Goal: Task Accomplishment & Management: Use online tool/utility

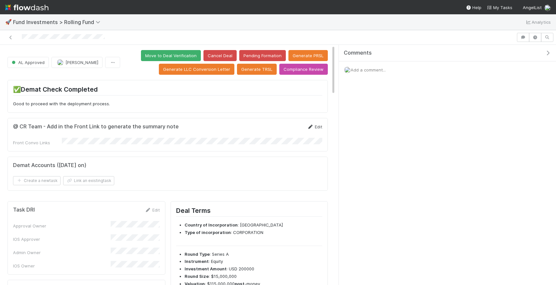
click at [310, 126] on icon at bounding box center [310, 127] width 7 height 4
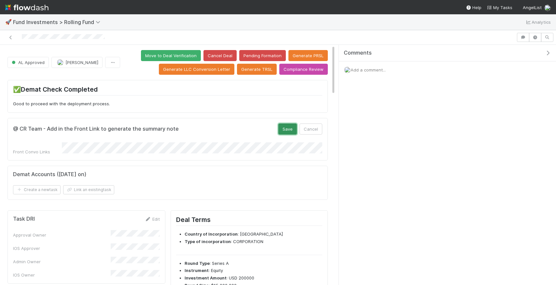
click at [284, 126] on button "Save" at bounding box center [287, 129] width 19 height 11
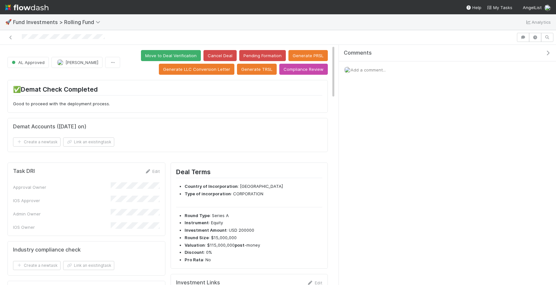
checkbox input "true"
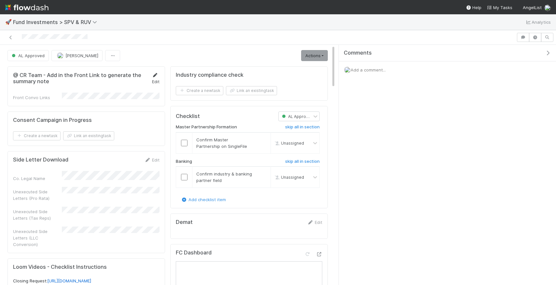
click at [152, 76] on icon at bounding box center [155, 75] width 7 height 4
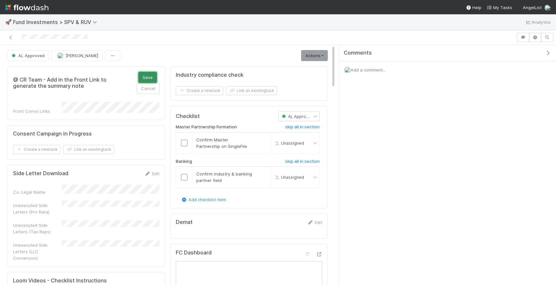
click at [149, 78] on button "Save" at bounding box center [147, 77] width 19 height 11
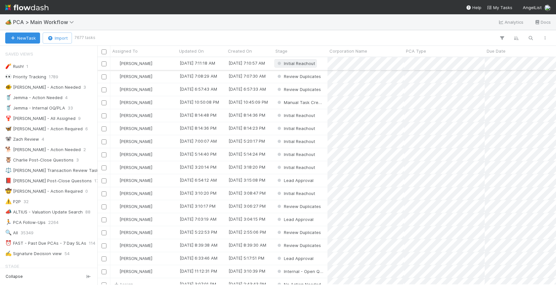
scroll to position [0, 0]
click at [529, 39] on icon "button" at bounding box center [530, 38] width 7 height 6
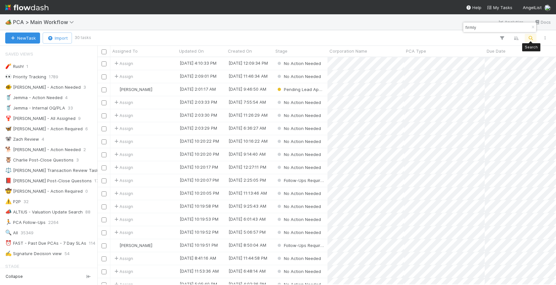
scroll to position [228, 459]
type input "firmly"
click at [171, 93] on div "Zachary Conley" at bounding box center [143, 89] width 67 height 13
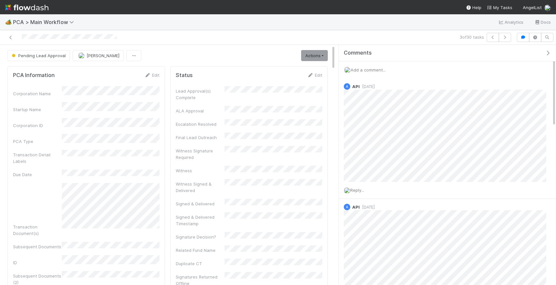
click at [377, 68] on span "Add a comment..." at bounding box center [367, 69] width 35 height 5
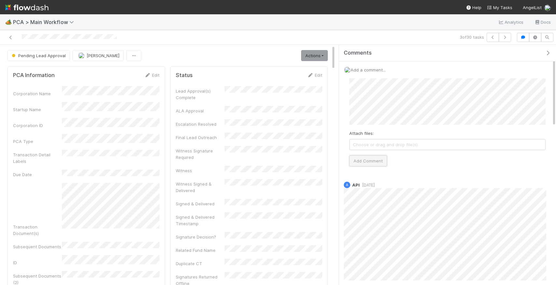
click at [373, 161] on button "Add Comment" at bounding box center [368, 161] width 38 height 11
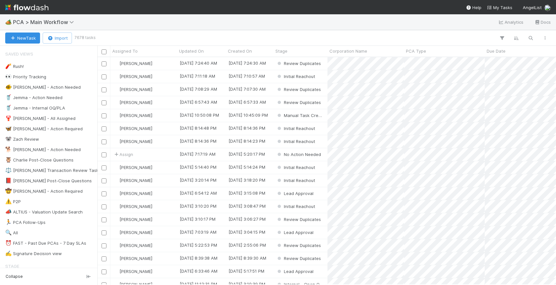
scroll to position [0, 0]
click at [532, 36] on icon "button" at bounding box center [530, 38] width 7 height 6
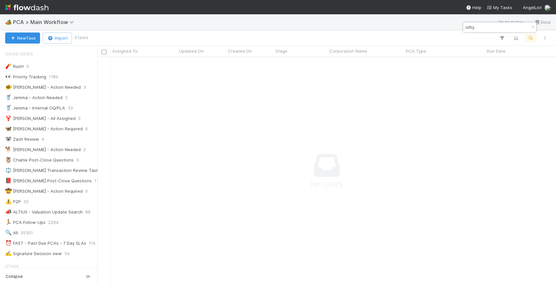
scroll to position [228, 459]
click at [480, 27] on input "niftly" at bounding box center [496, 27] width 65 height 8
type input "firmly"
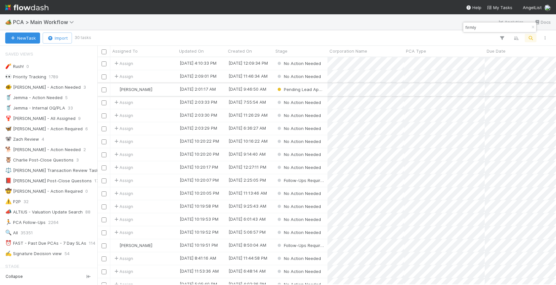
click at [167, 89] on div "Zachary Conley" at bounding box center [143, 89] width 67 height 13
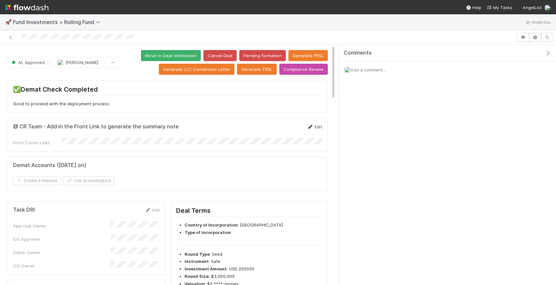
click at [321, 124] on link "Edit" at bounding box center [314, 126] width 15 height 5
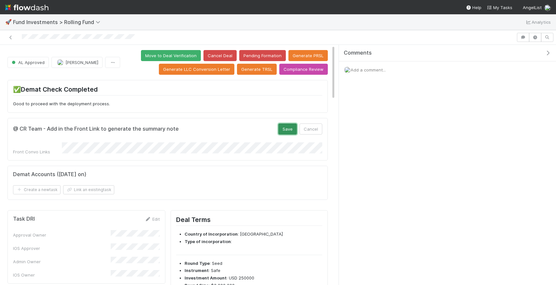
click at [282, 126] on button "Save" at bounding box center [287, 129] width 19 height 11
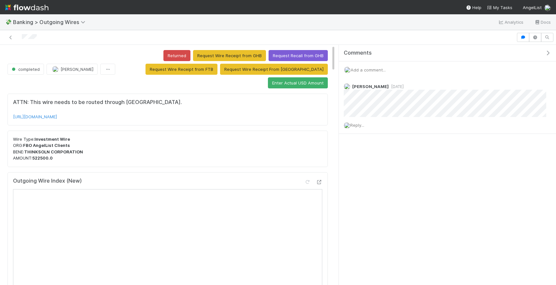
click at [282, 120] on div "ATTN: This wire needs to be routed through [GEOGRAPHIC_DATA]. [URL][DOMAIN_NAME]" at bounding box center [167, 110] width 320 height 32
click at [371, 73] on div "Add a comment..." at bounding box center [447, 70] width 217 height 17
click at [370, 64] on div "Add a comment..." at bounding box center [447, 70] width 217 height 17
click at [370, 69] on span "Add a comment..." at bounding box center [367, 69] width 35 height 5
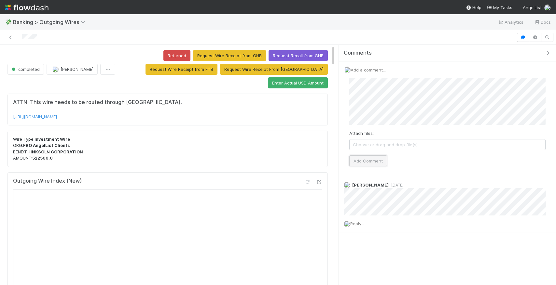
click at [370, 161] on button "Add Comment" at bounding box center [368, 161] width 38 height 11
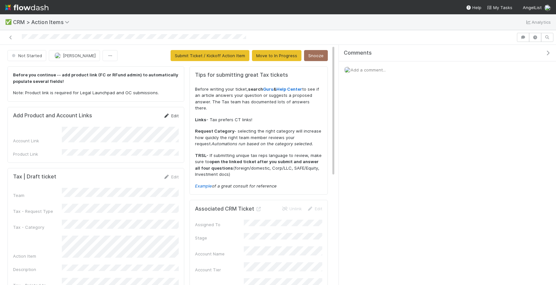
click at [164, 114] on icon at bounding box center [166, 116] width 7 height 4
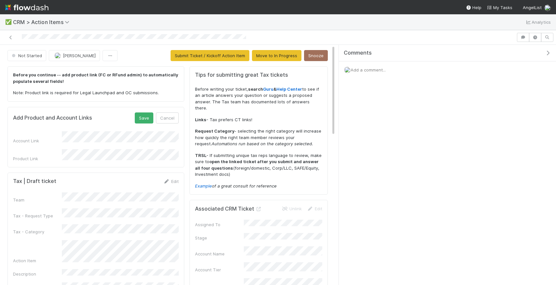
click at [93, 267] on div "Team Tax - Request Type Tax - Category Action Item Description Tax - Related to…" at bounding box center [96, 282] width 166 height 179
click at [144, 122] on button "Save" at bounding box center [144, 118] width 19 height 11
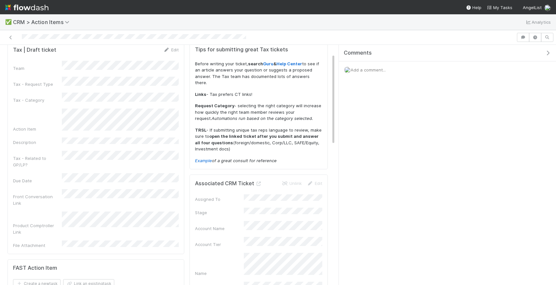
scroll to position [20, 0]
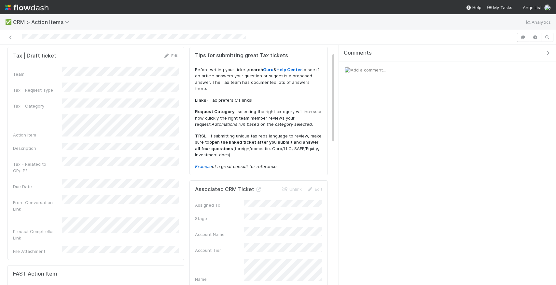
click at [174, 59] on form "Tax | Draft ticket Edit Team Tax - Request Type Tax - Category Action Item Desc…" at bounding box center [96, 153] width 166 height 202
click at [174, 56] on link "Edit" at bounding box center [170, 55] width 15 height 5
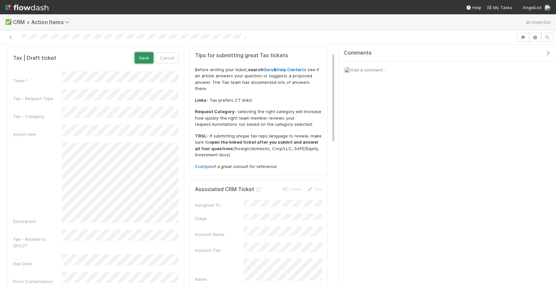
click at [144, 58] on button "Save" at bounding box center [144, 57] width 19 height 11
click at [172, 55] on link "Edit" at bounding box center [170, 55] width 15 height 5
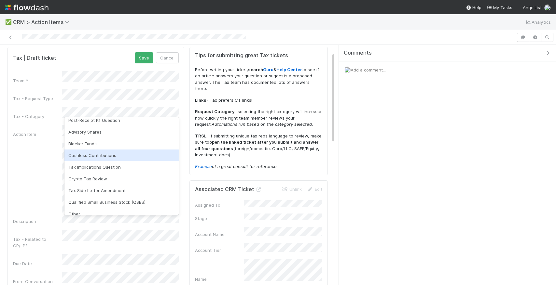
scroll to position [4, 0]
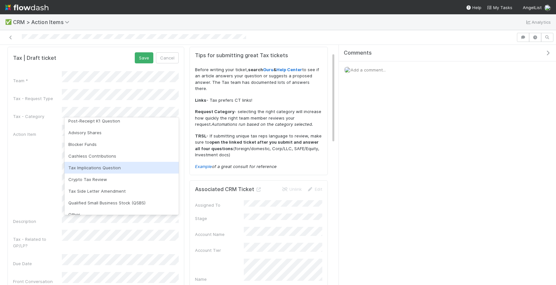
click at [114, 168] on div "Tax Implications Question" at bounding box center [121, 168] width 114 height 12
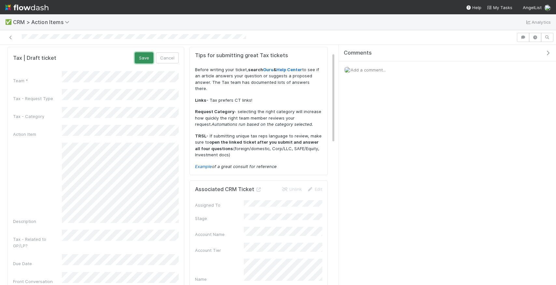
click at [145, 55] on button "Save" at bounding box center [144, 57] width 19 height 11
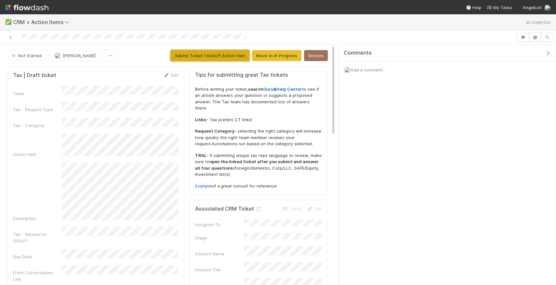
click at [234, 52] on button "Submit Ticket / Kickoff Action Item" at bounding box center [210, 55] width 79 height 11
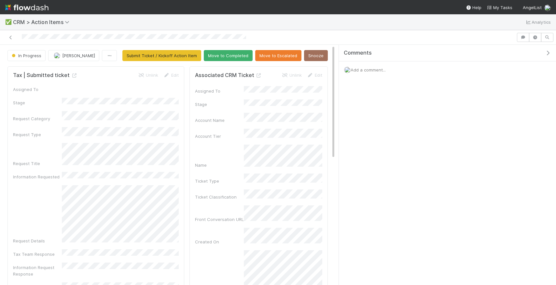
click at [441, 60] on div "Comments" at bounding box center [447, 53] width 217 height 17
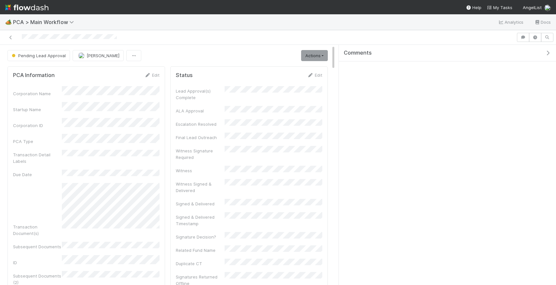
scroll to position [132, 146]
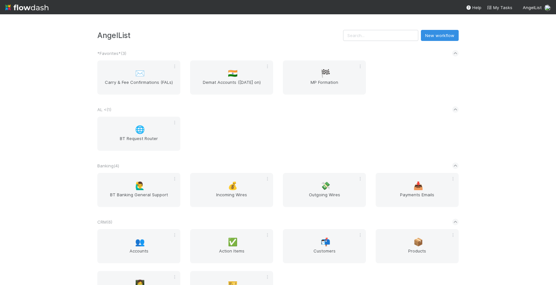
scroll to position [691, 0]
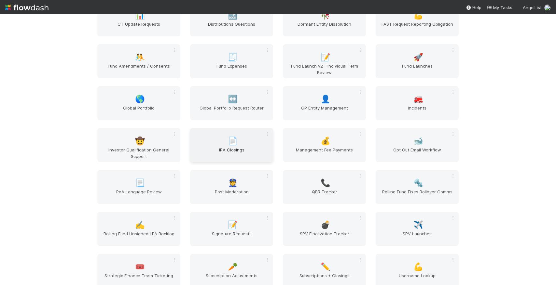
click at [223, 150] on span "IRA Closings" at bounding box center [232, 153] width 78 height 13
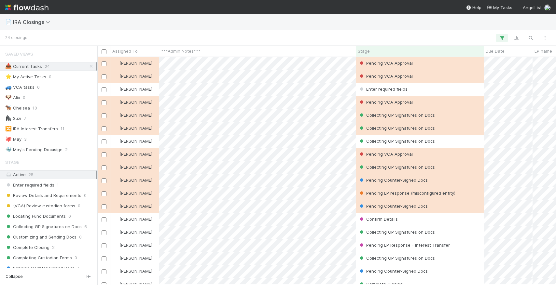
scroll to position [0, 0]
click at [527, 41] on button "button" at bounding box center [531, 38] width 12 height 8
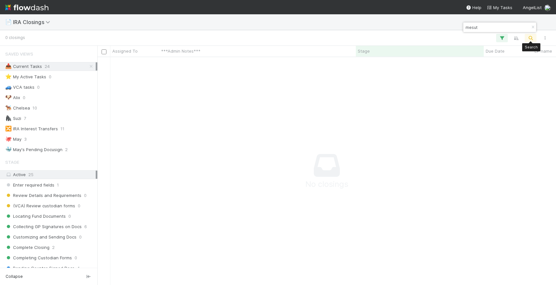
scroll to position [228, 459]
type input "mesut"
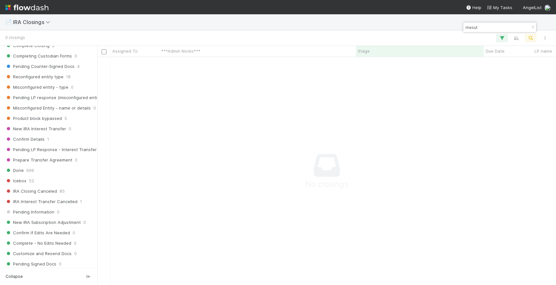
scroll to position [212, 0]
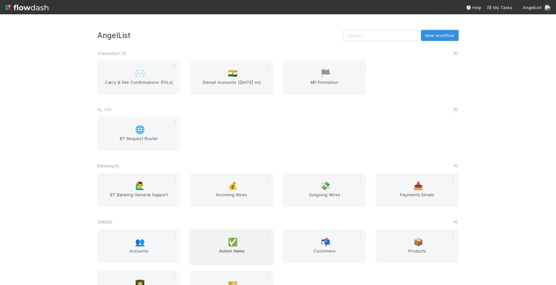
scroll to position [691, 0]
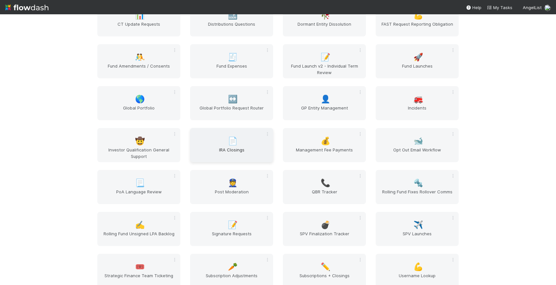
click at [234, 148] on span "IRA Closings" at bounding box center [232, 153] width 78 height 13
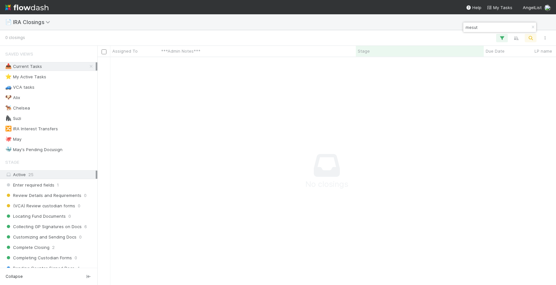
scroll to position [228, 459]
click at [532, 24] on button "button" at bounding box center [532, 27] width 7 height 8
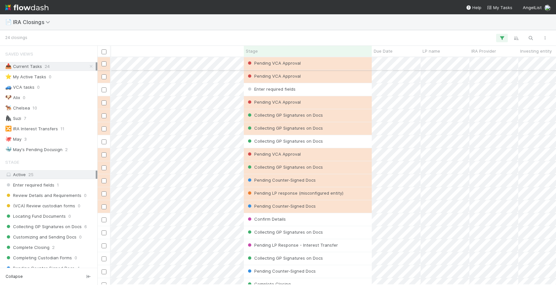
scroll to position [0, 124]
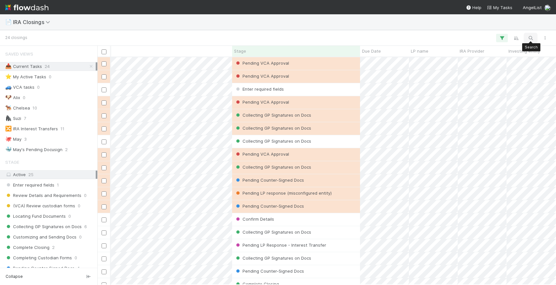
click at [528, 40] on icon "button" at bounding box center [530, 38] width 7 height 6
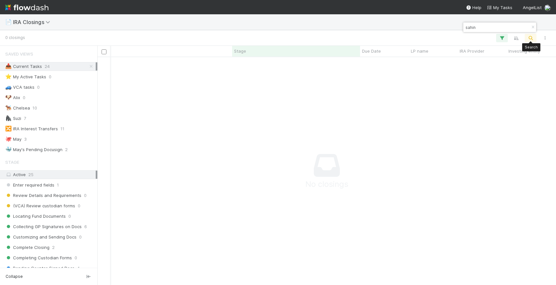
scroll to position [228, 459]
type input "s"
type input "boydas"
click at [531, 28] on icon "button" at bounding box center [532, 27] width 7 height 4
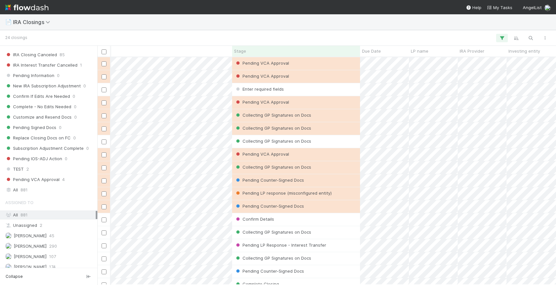
scroll to position [337, 0]
